Goal: Check status: Check status

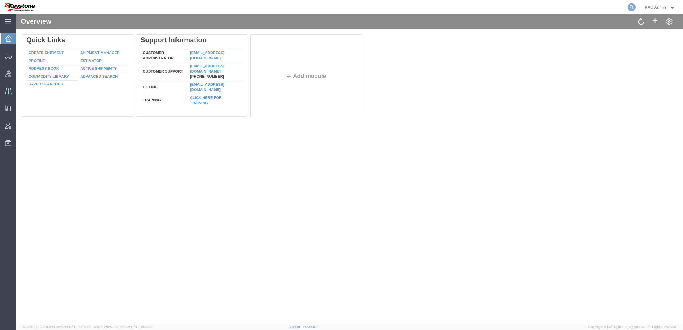
click at [630, 7] on icon at bounding box center [631, 7] width 8 height 8
paste input "56837366"
type input "56837366"
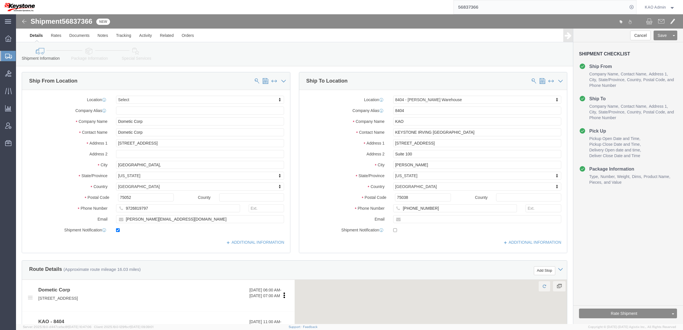
select select
select select "65991"
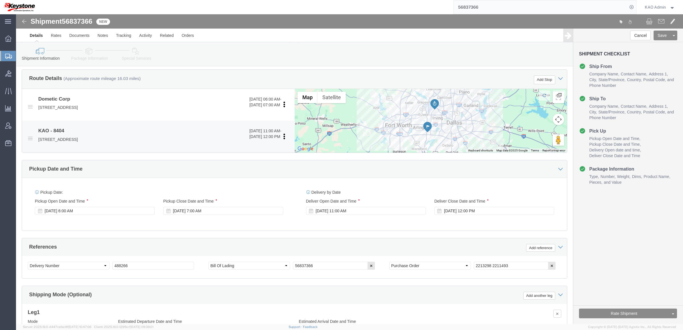
scroll to position [179, 0]
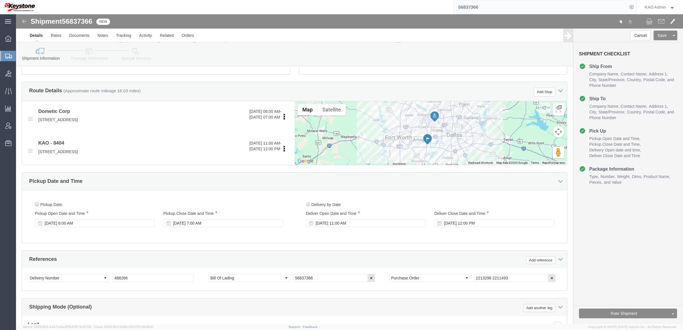
click icon
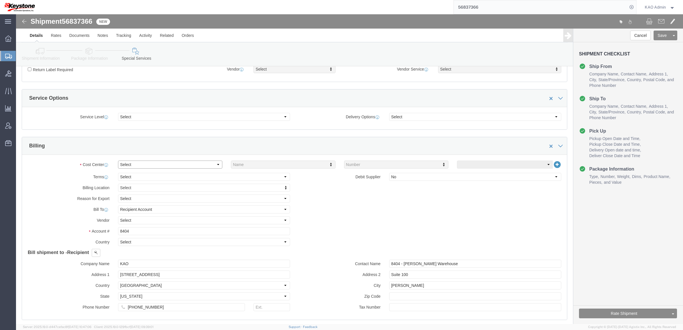
click select "Select Buyer Cost Center Department Operations Number Order Number Sales Person"
select select "COSTCENTER"
click select "Select Buyer Cost Center Department Operations Number Order Number Sales Person"
type input "8404"
click button "Save"
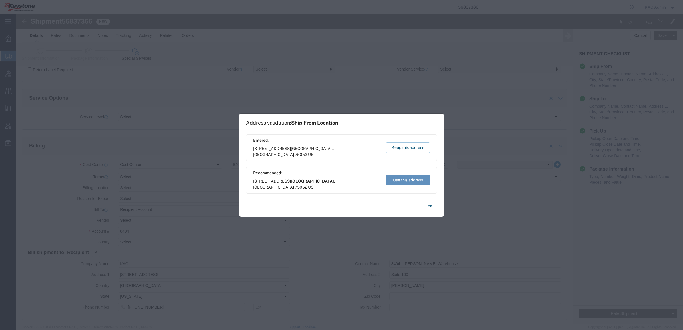
click at [405, 175] on button "Use this address" at bounding box center [408, 180] width 44 height 11
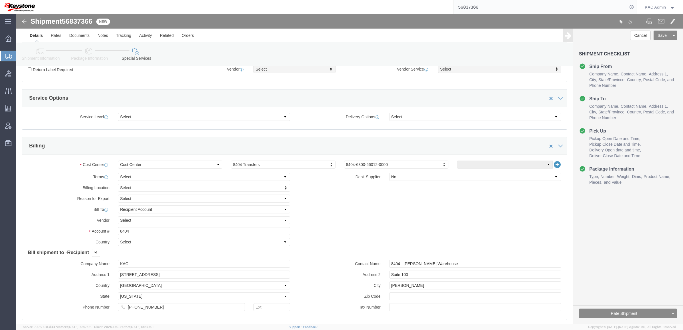
click span "56837366"
copy span "56837366"
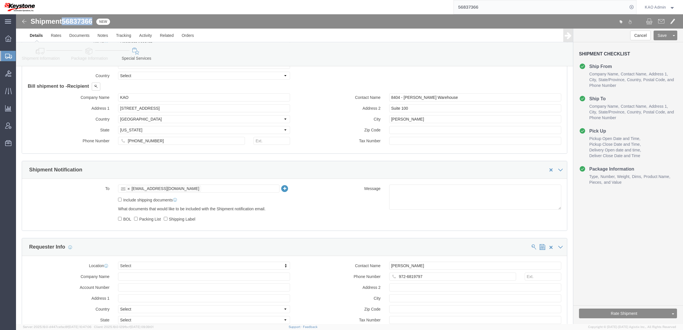
scroll to position [357, 0]
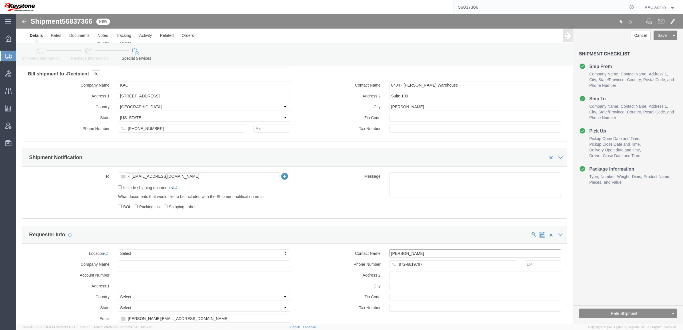
click input "[PERSON_NAME]"
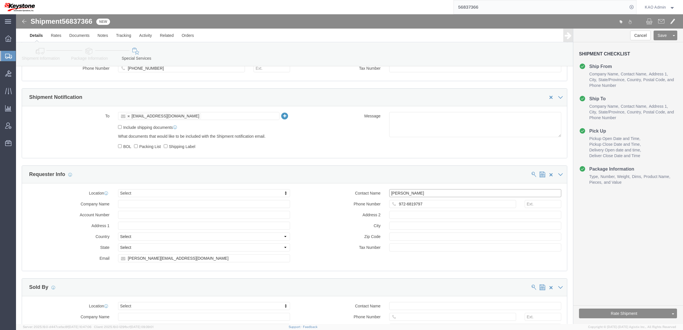
scroll to position [500, 0]
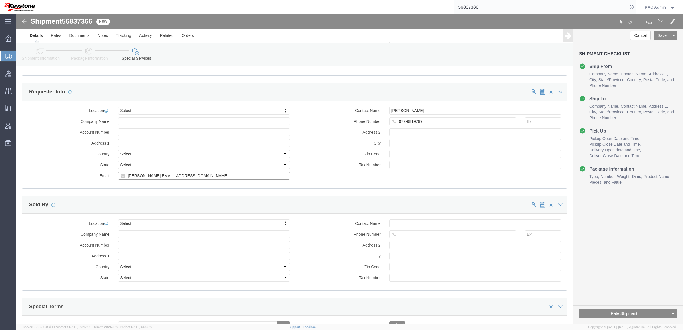
click input "[PERSON_NAME][EMAIL_ADDRESS][DOMAIN_NAME]"
drag, startPoint x: 579, startPoint y: 256, endPoint x: 577, endPoint y: 250, distance: 5.7
click div "Cancel Save Assign To Clone Shipment Save As Template Shipment Checklist Ship F…"
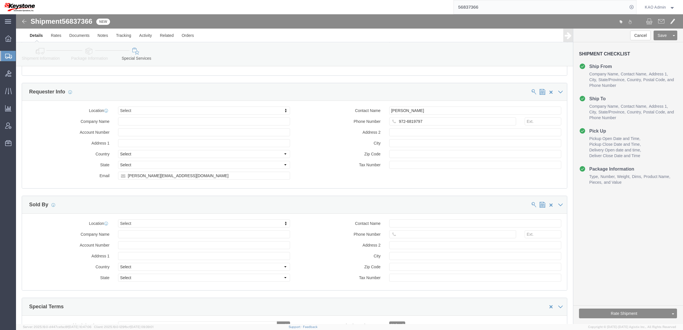
click span "56837366"
copy span "56837366"
click div "Contact Name [PERSON_NAME] Phone Number [PHONE_NUMBER] Address 2 City Zip Code …"
click button "Rate Shipment"
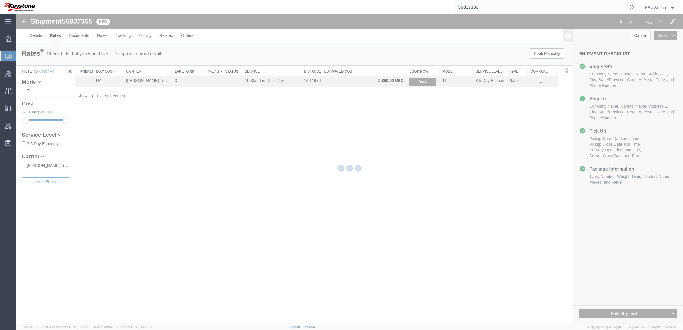
scroll to position [0, 0]
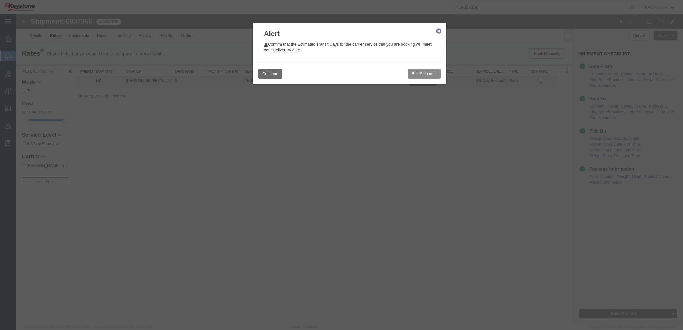
click at [265, 78] on button "Continue" at bounding box center [270, 74] width 24 height 10
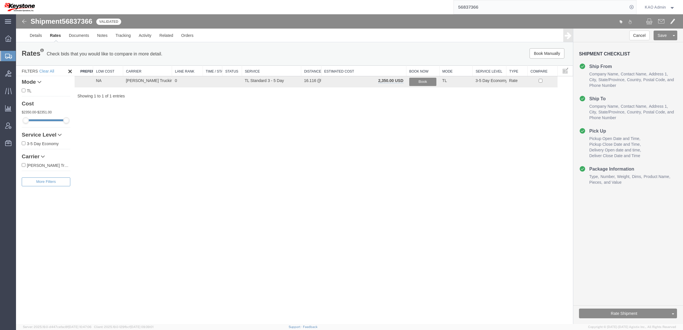
click at [273, 127] on div "Shipment 56837366 1 of 1 Validated Details Rates Documents Notes Tracking Activ…" at bounding box center [349, 168] width 667 height 309
